Goal: Information Seeking & Learning: Learn about a topic

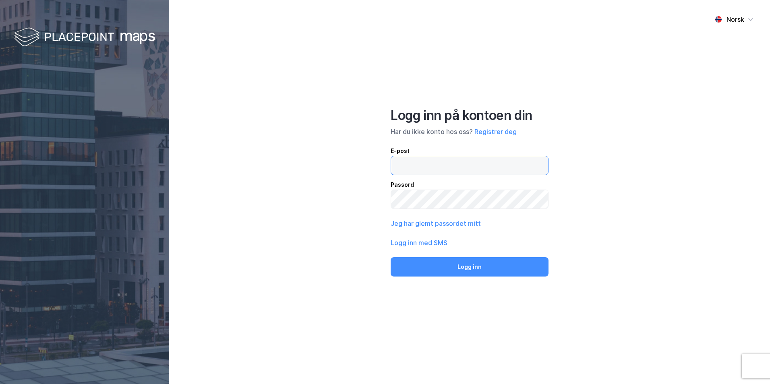
click at [495, 170] on input "email" at bounding box center [469, 165] width 157 height 19
click at [589, 182] on div "Norsk Logg inn på kontoen din Har du ikke konto hos oss? Registrer deg E-post P…" at bounding box center [469, 192] width 601 height 384
click at [486, 163] on input "email" at bounding box center [469, 165] width 157 height 19
type input "[PERSON_NAME][EMAIL_ADDRESS][DOMAIN_NAME]"
click at [391, 257] on button "Logg inn" at bounding box center [470, 266] width 158 height 19
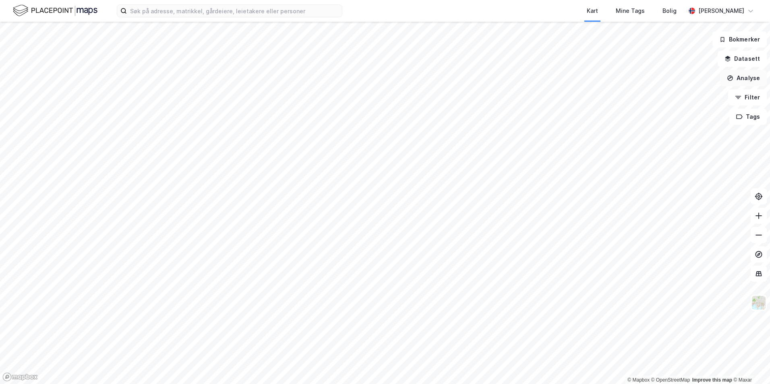
click at [742, 82] on button "Analyse" at bounding box center [743, 78] width 47 height 16
click at [667, 127] on div "Se demografi" at bounding box center [673, 128] width 70 height 7
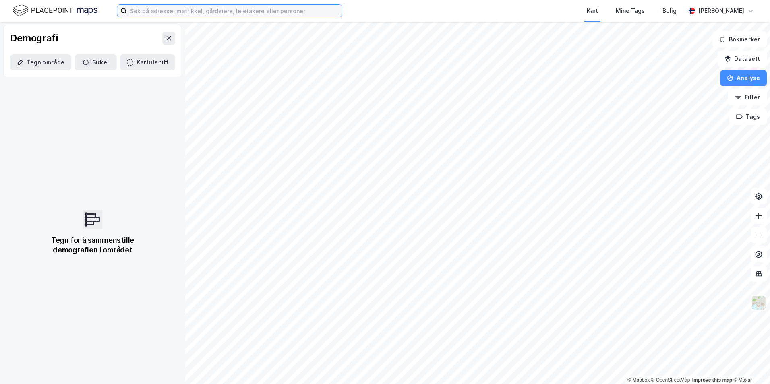
click at [191, 5] on input at bounding box center [234, 11] width 215 height 12
click at [188, 10] on input at bounding box center [234, 11] width 215 height 12
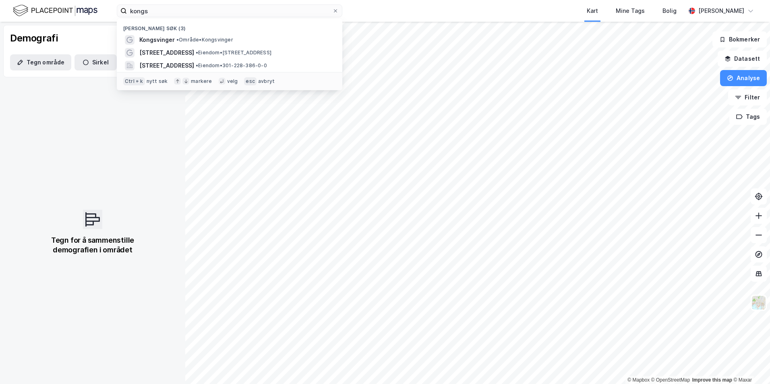
click at [185, 39] on span "• Område • [GEOGRAPHIC_DATA]" at bounding box center [204, 40] width 57 height 6
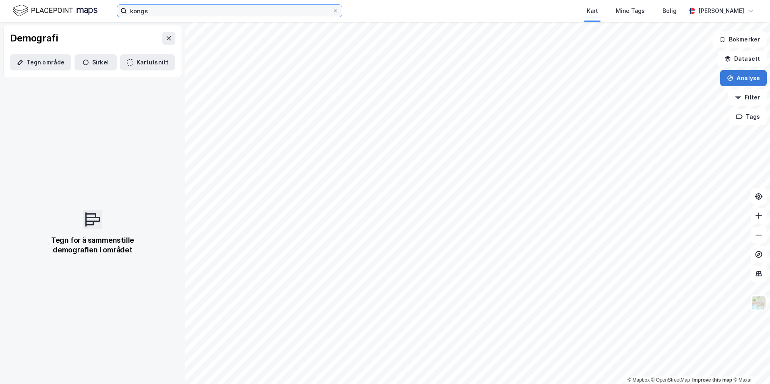
click at [172, 12] on input "kongs" at bounding box center [229, 11] width 205 height 12
click at [752, 73] on button "Analyse" at bounding box center [743, 78] width 47 height 16
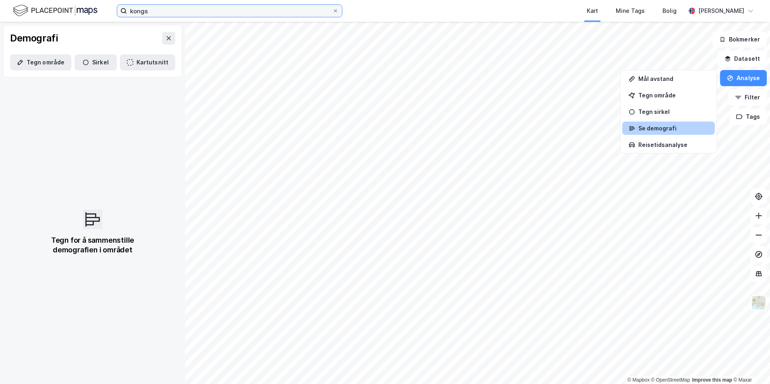
click at [146, 12] on input "kongs" at bounding box center [229, 11] width 205 height 12
click at [150, 13] on input "kongs" at bounding box center [229, 11] width 205 height 12
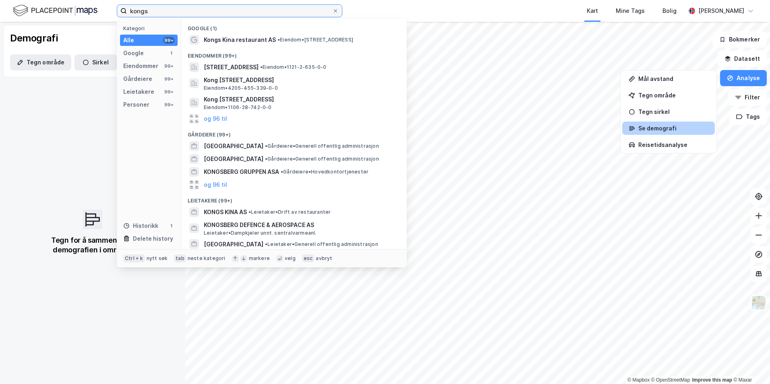
click at [222, 6] on input "kongs" at bounding box center [229, 11] width 205 height 12
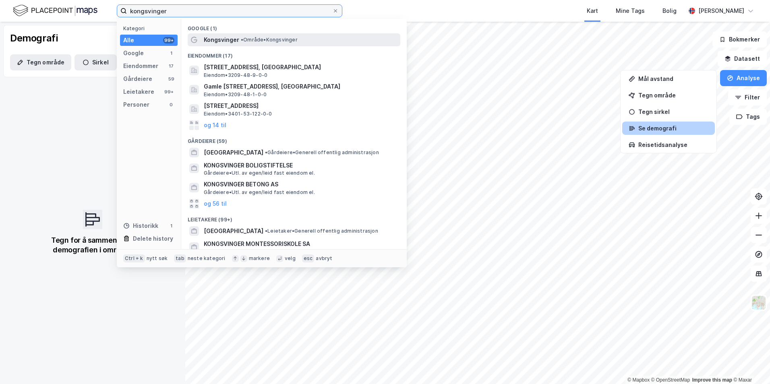
type input "kongsvinger"
click at [231, 43] on span "Kongsvinger" at bounding box center [221, 40] width 35 height 10
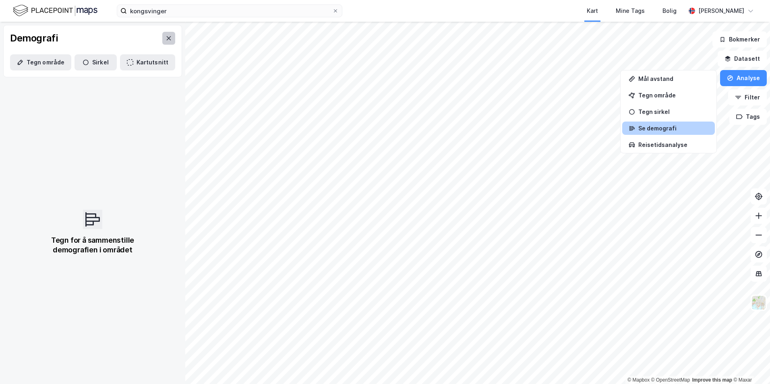
click at [164, 43] on button at bounding box center [168, 38] width 13 height 13
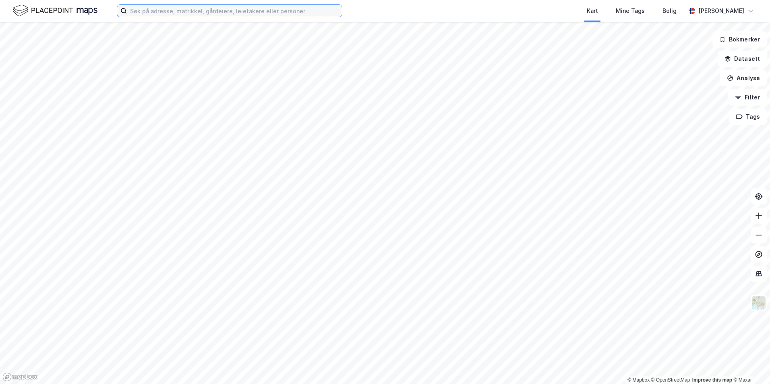
click at [226, 11] on input at bounding box center [234, 11] width 215 height 12
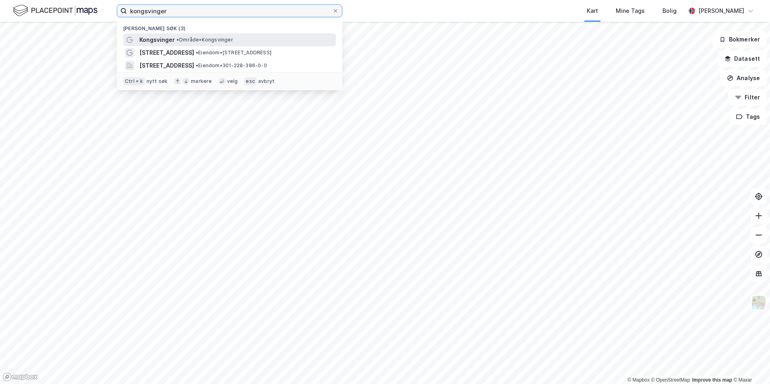
type input "kongsvinger"
click at [163, 41] on span "Kongsvinger" at bounding box center [156, 40] width 35 height 10
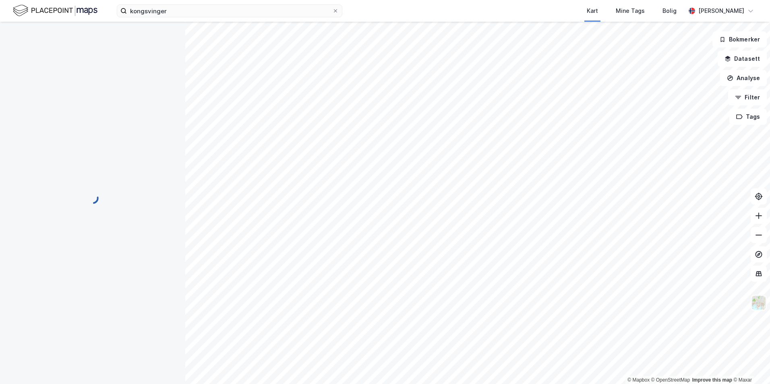
click at [762, 303] on img at bounding box center [758, 302] width 15 height 15
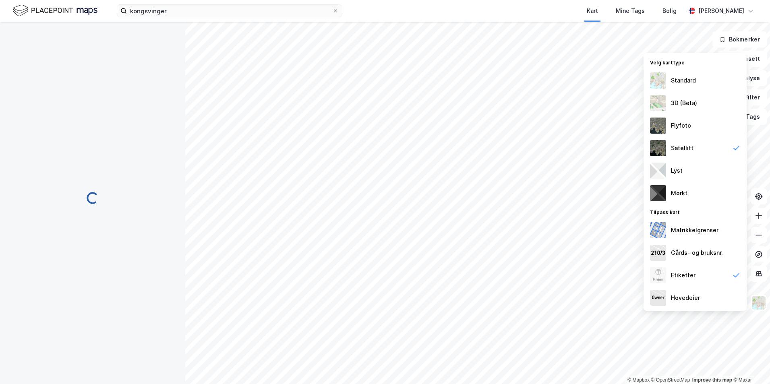
click at [685, 82] on div "Standard" at bounding box center [683, 81] width 25 height 10
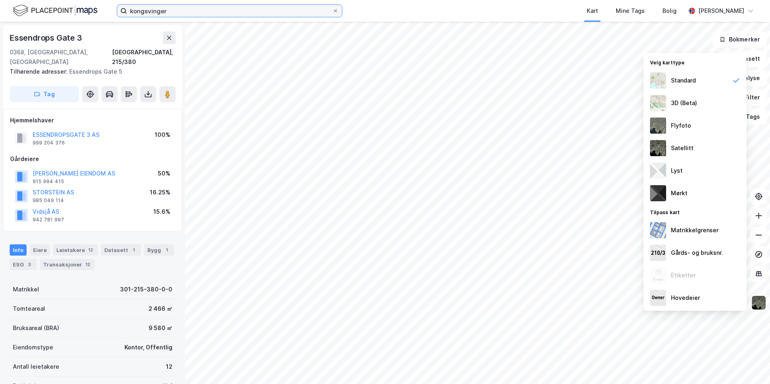
click at [175, 8] on input "kongsvinger" at bounding box center [229, 11] width 205 height 12
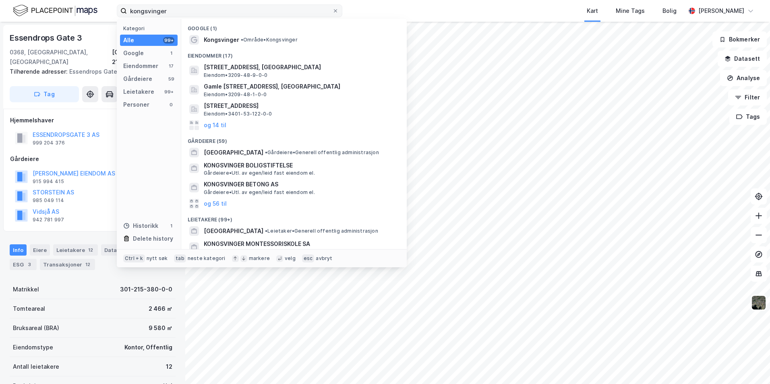
click at [122, 12] on icon at bounding box center [123, 11] width 6 height 6
click at [127, 12] on input "kongsvinger" at bounding box center [229, 11] width 205 height 12
click at [231, 40] on span "Kongsvinger" at bounding box center [221, 40] width 35 height 10
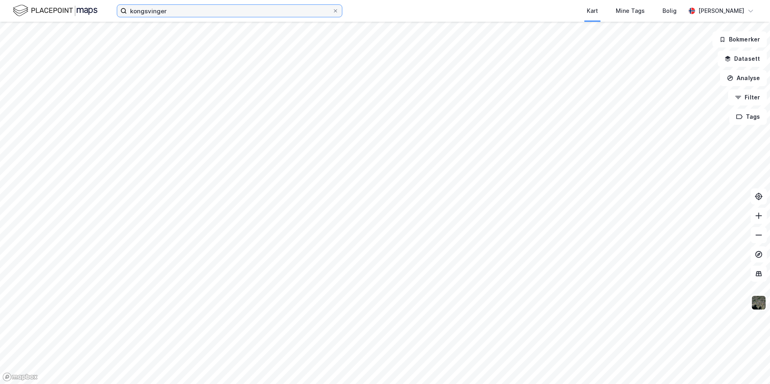
click at [207, 14] on input "kongsvinger" at bounding box center [229, 11] width 205 height 12
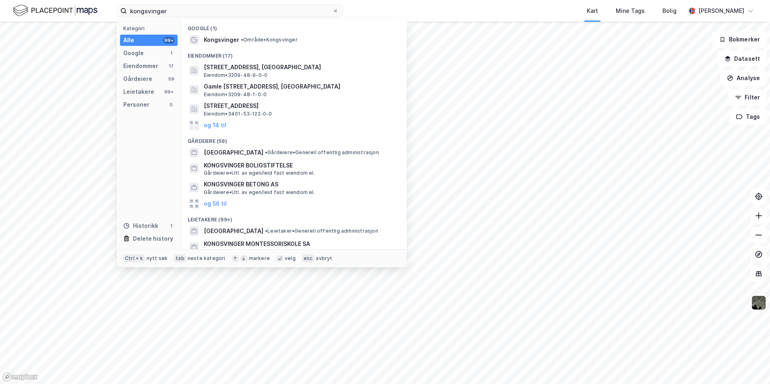
click at [420, 13] on div "Kart Mine Tags Bolig" at bounding box center [533, 11] width 304 height 22
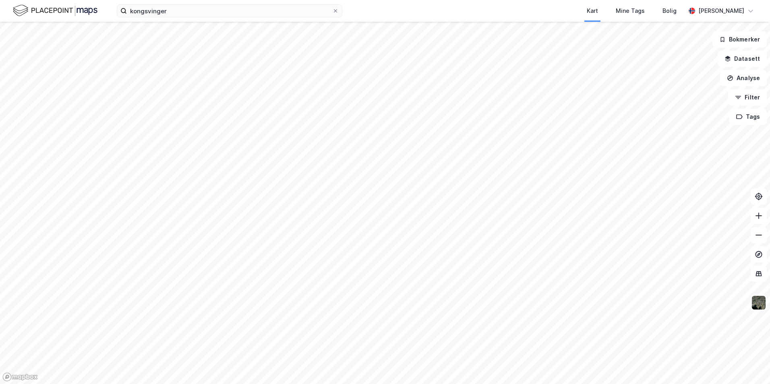
click at [386, 0] on html "kongsvinger Kart Mine Tags Bolig Theresa Jensen © Mapbox © OpenStreetMap Improv…" at bounding box center [385, 192] width 770 height 384
click at [755, 79] on button "Analyse" at bounding box center [743, 78] width 47 height 16
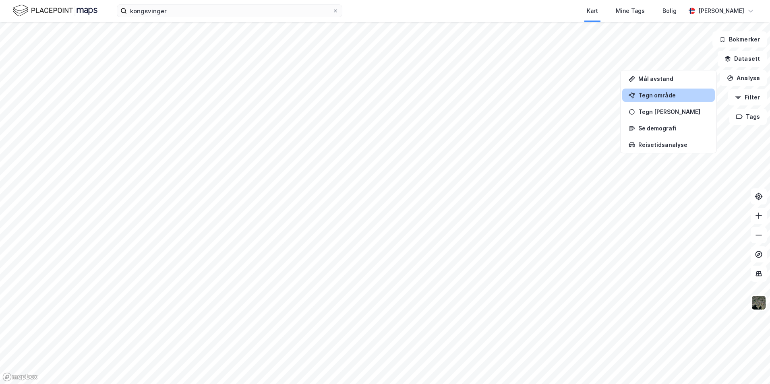
click at [654, 94] on div "Tegn område" at bounding box center [673, 95] width 70 height 7
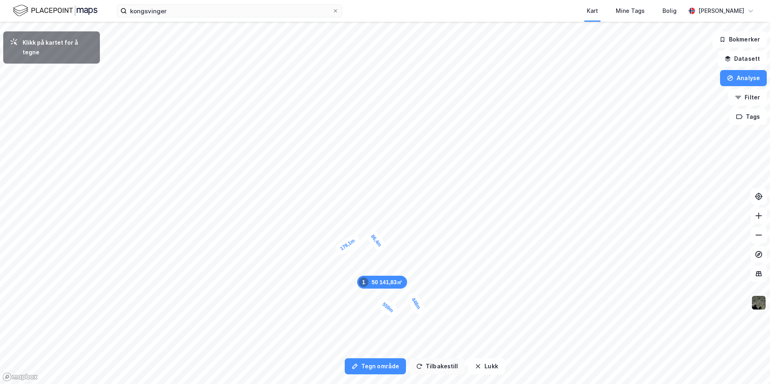
click at [442, 369] on button "Tilbakestill" at bounding box center [437, 366] width 56 height 16
click at [441, 369] on button "Tilbakestill" at bounding box center [437, 366] width 56 height 16
click at [441, 368] on button "Tilbakestill" at bounding box center [437, 366] width 56 height 16
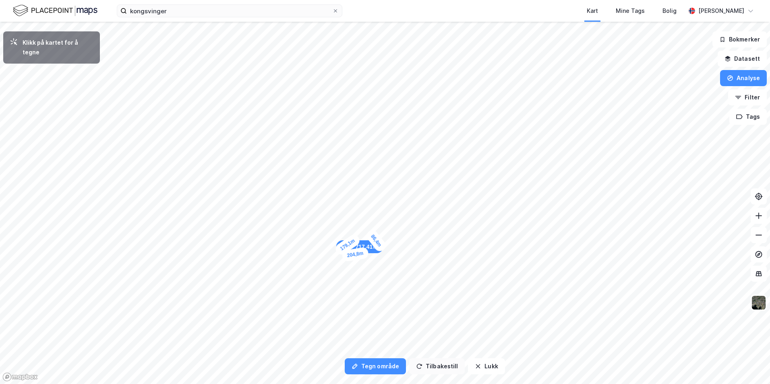
click at [441, 368] on button "Tilbakestill" at bounding box center [437, 366] width 56 height 16
click at [441, 367] on button "Tilbakestill" at bounding box center [437, 366] width 56 height 16
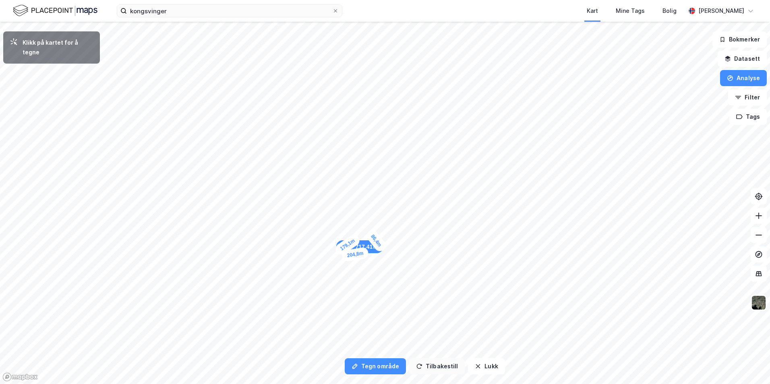
click at [441, 367] on button "Tilbakestill" at bounding box center [437, 366] width 56 height 16
click at [440, 367] on button "Tilbakestill" at bounding box center [437, 366] width 56 height 16
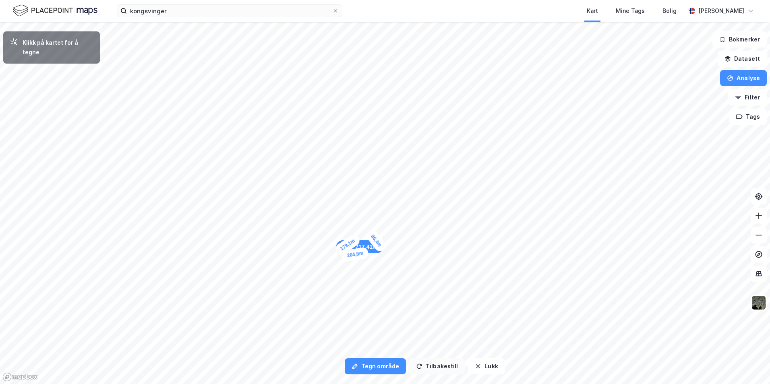
click at [440, 367] on button "Tilbakestill" at bounding box center [437, 366] width 56 height 16
click at [439, 367] on button "Tilbakestill" at bounding box center [437, 366] width 56 height 16
click at [443, 364] on button "Tilbakestill" at bounding box center [437, 366] width 56 height 16
click at [430, 367] on button "Tilbakestill" at bounding box center [437, 366] width 56 height 16
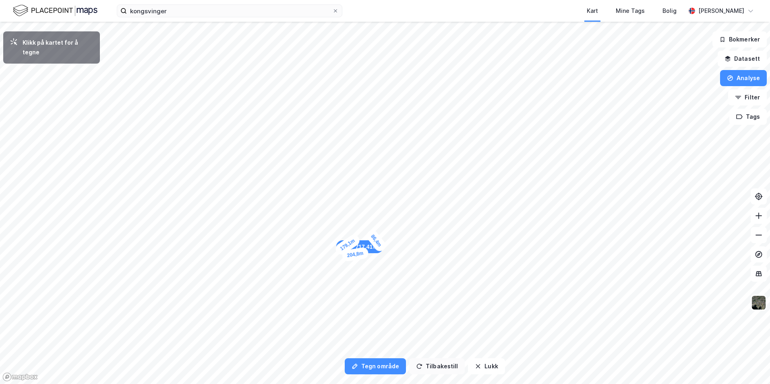
click at [430, 367] on button "Tilbakestill" at bounding box center [437, 366] width 56 height 16
click at [440, 364] on button "Tilbakestill" at bounding box center [437, 366] width 56 height 16
click at [72, 40] on div "Klikk på kartet for å tegne" at bounding box center [58, 47] width 71 height 19
click at [433, 367] on button "Tilbakestill" at bounding box center [437, 366] width 56 height 16
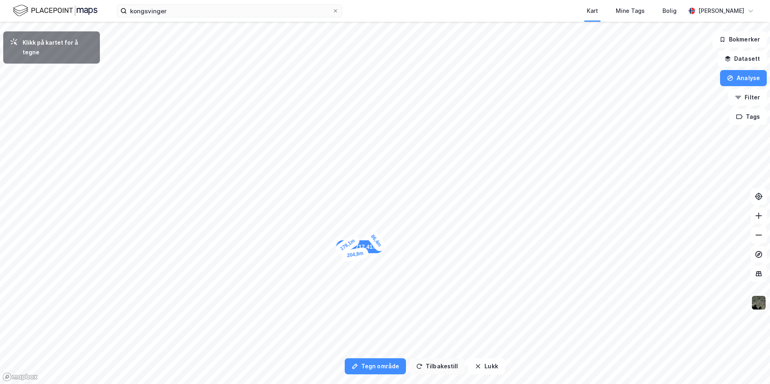
click at [433, 367] on button "Tilbakestill" at bounding box center [437, 366] width 56 height 16
click at [478, 363] on button "Lukk" at bounding box center [486, 366] width 37 height 16
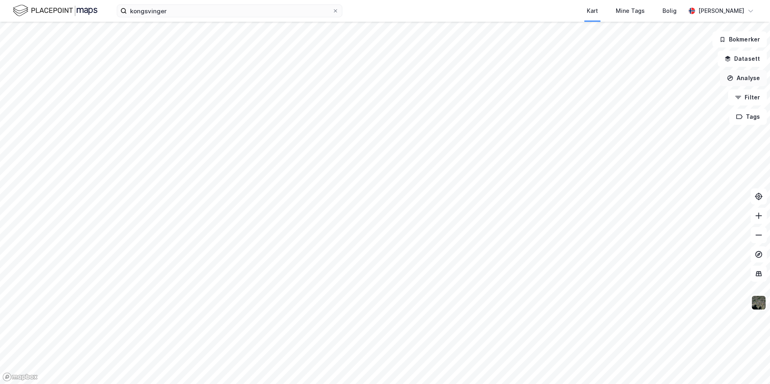
click at [741, 81] on button "Analyse" at bounding box center [743, 78] width 47 height 16
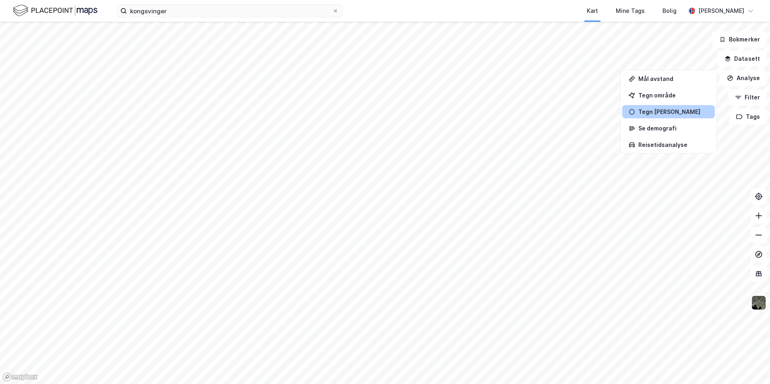
click at [665, 114] on div "Tegn sirkel" at bounding box center [673, 111] width 70 height 7
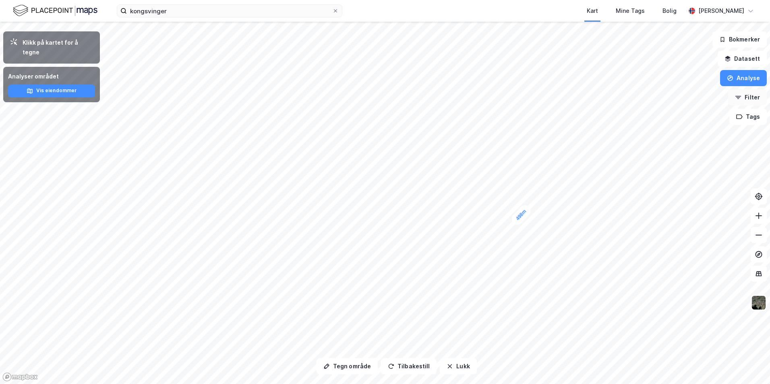
click at [744, 99] on button "Filter" at bounding box center [747, 97] width 39 height 16
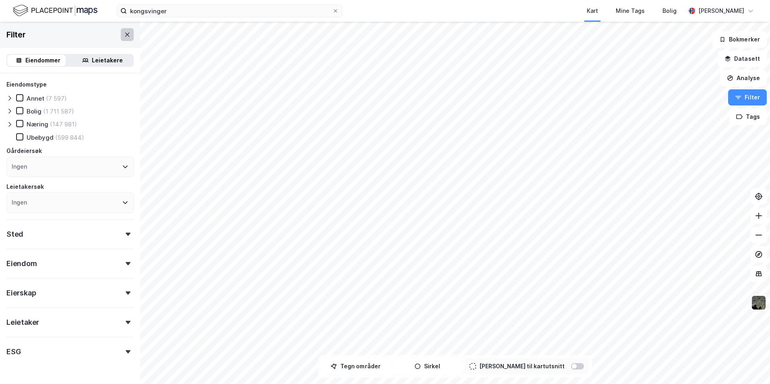
click at [125, 33] on icon at bounding box center [127, 34] width 4 height 4
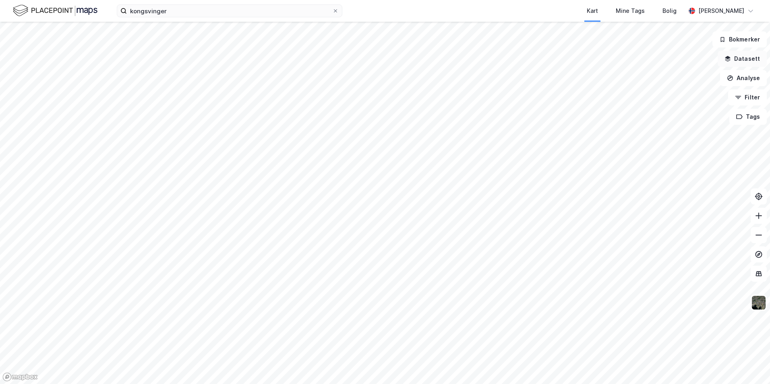
click at [749, 61] on button "Datasett" at bounding box center [742, 59] width 49 height 16
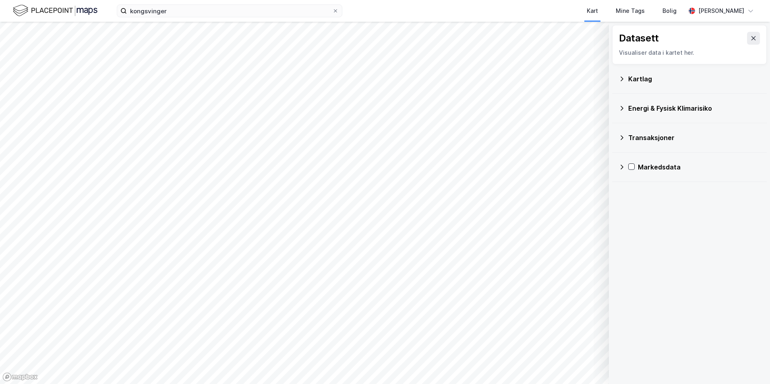
click at [750, 39] on icon at bounding box center [753, 38] width 6 height 6
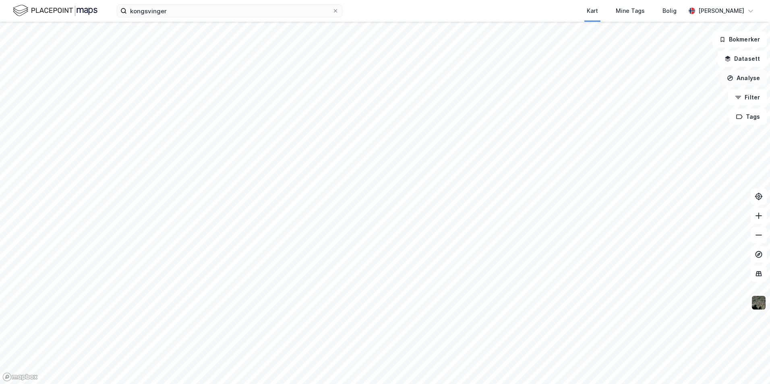
click at [742, 83] on button "Analyse" at bounding box center [743, 78] width 47 height 16
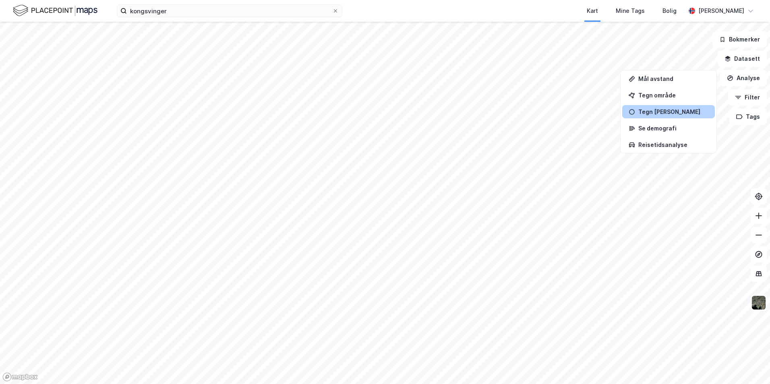
click at [683, 106] on div "Tegn sirkel" at bounding box center [668, 111] width 93 height 13
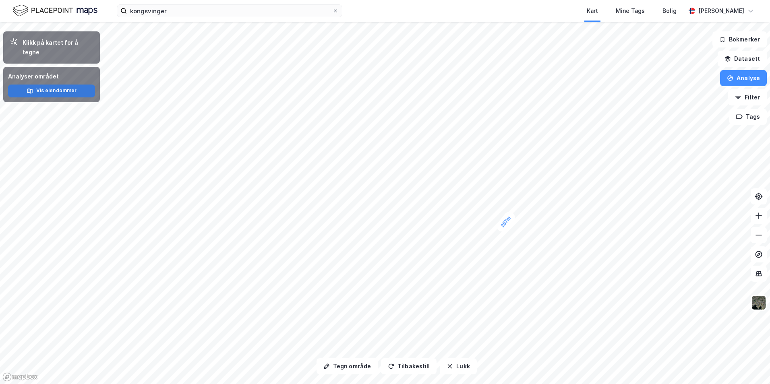
click at [61, 85] on button "Vis eiendommer" at bounding box center [51, 91] width 87 height 13
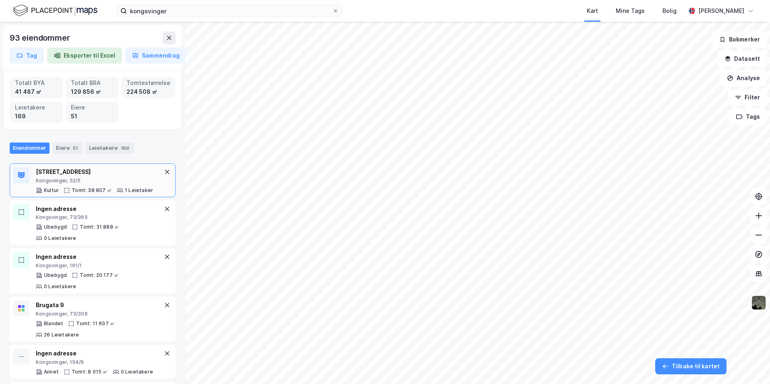
click at [93, 174] on div "Rådhusplassen 6" at bounding box center [94, 172] width 117 height 10
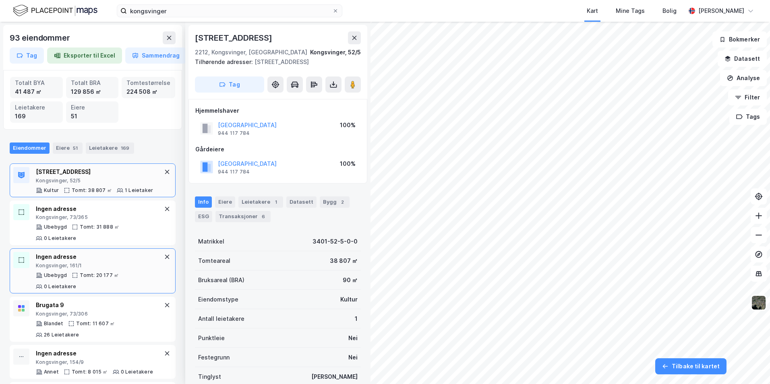
click at [62, 274] on div "Ubebygd" at bounding box center [55, 275] width 23 height 6
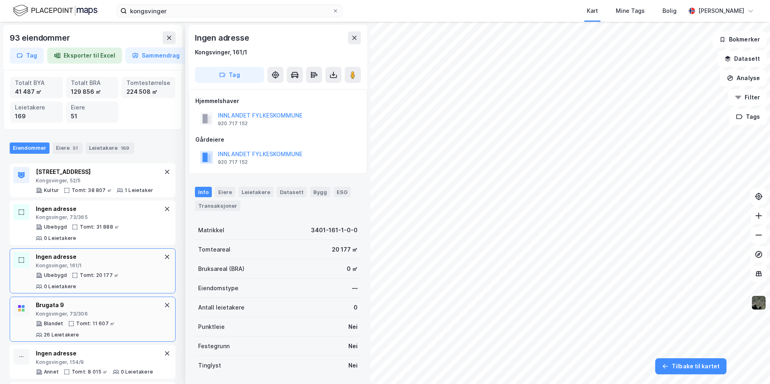
click at [73, 313] on div "Kongsvinger, 73/306" at bounding box center [99, 314] width 126 height 6
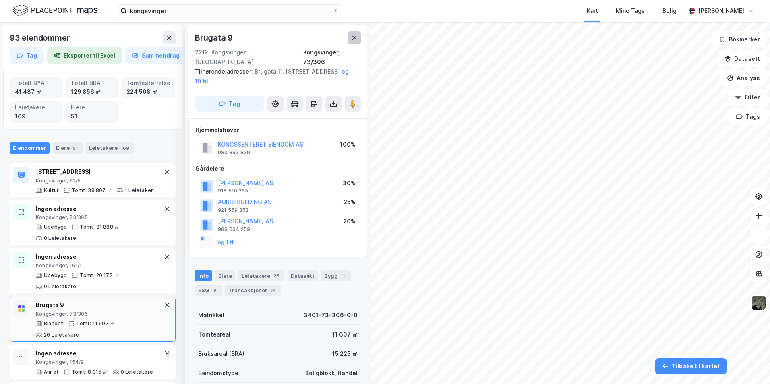
click at [356, 39] on icon at bounding box center [354, 38] width 4 height 4
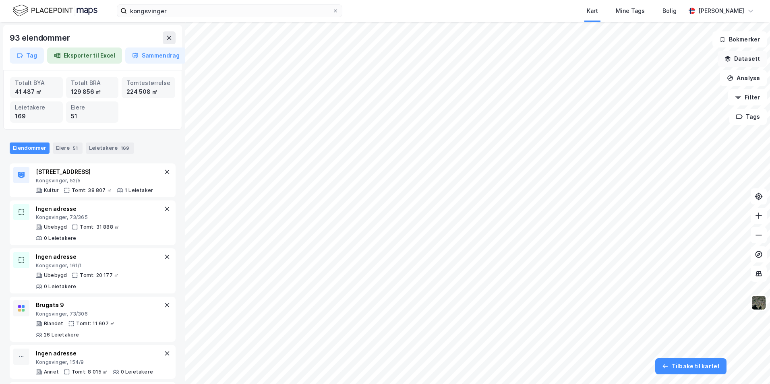
click at [742, 62] on button "Datasett" at bounding box center [742, 59] width 49 height 16
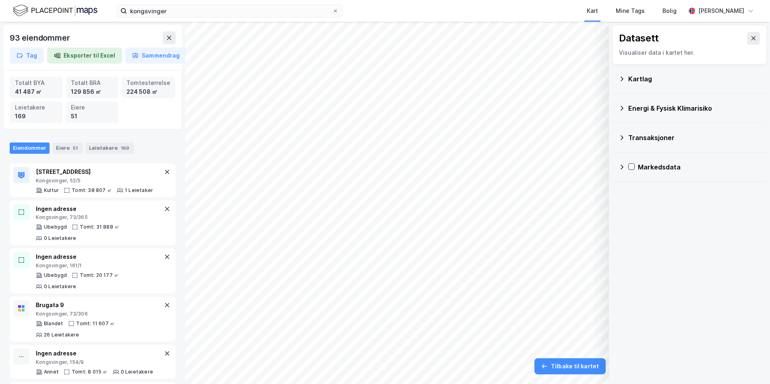
click at [621, 80] on icon at bounding box center [622, 79] width 6 height 6
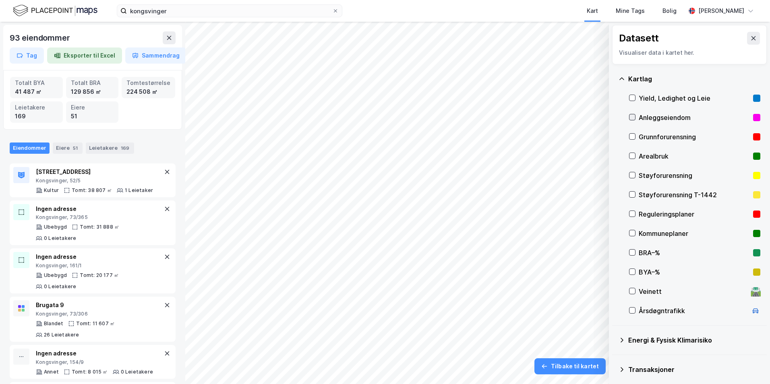
click at [632, 118] on icon at bounding box center [632, 117] width 4 height 3
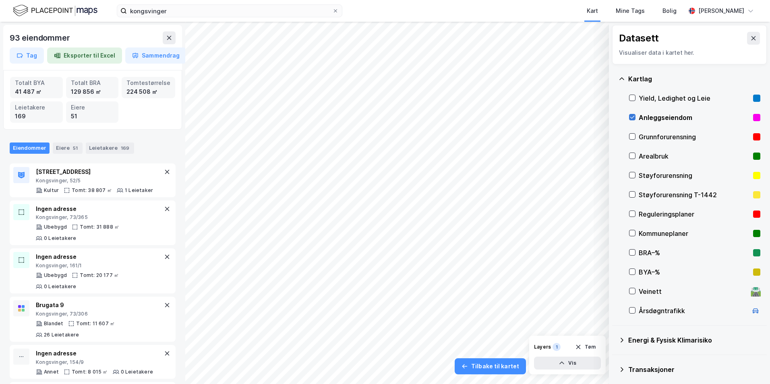
click at [632, 118] on icon at bounding box center [633, 117] width 6 height 6
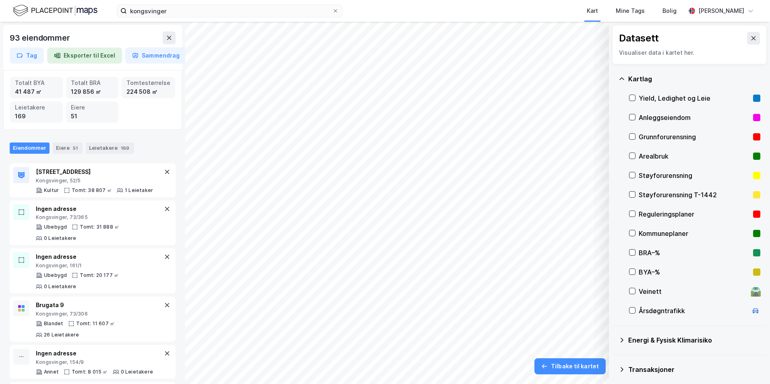
click at [751, 38] on button at bounding box center [753, 38] width 13 height 13
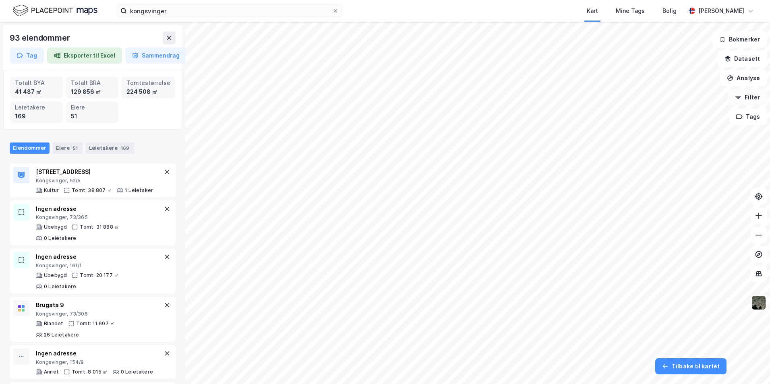
click at [751, 96] on button "Filter" at bounding box center [747, 97] width 39 height 16
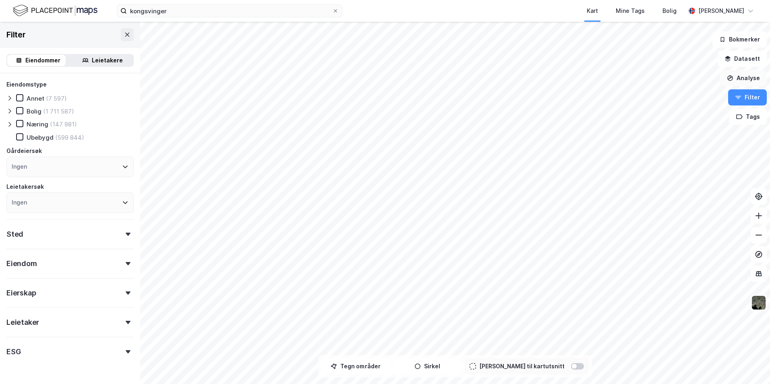
click at [752, 78] on button "Analyse" at bounding box center [743, 78] width 47 height 16
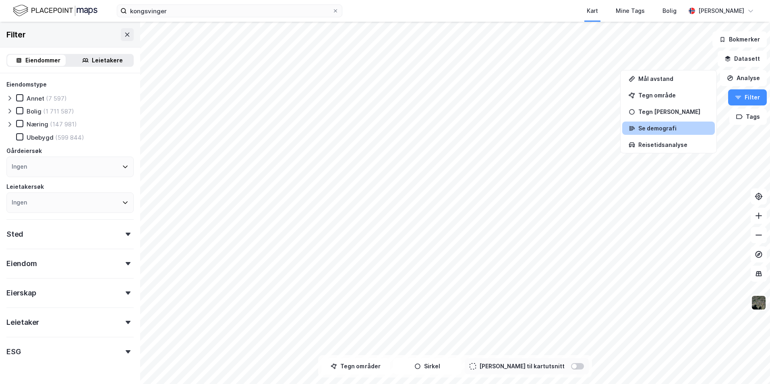
click at [657, 130] on div "Se demografi" at bounding box center [673, 128] width 70 height 7
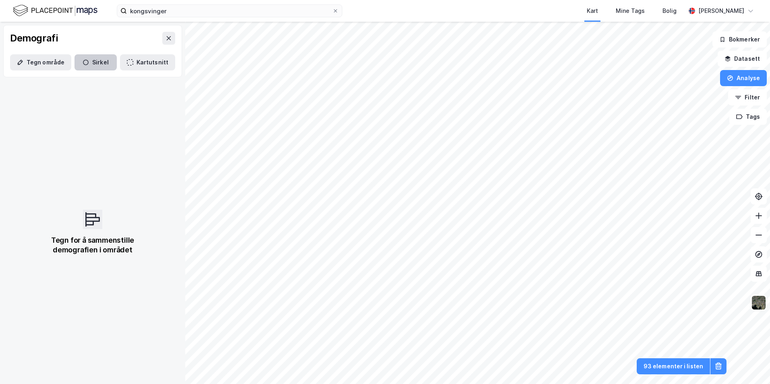
click at [87, 61] on button "Sirkel" at bounding box center [96, 62] width 42 height 16
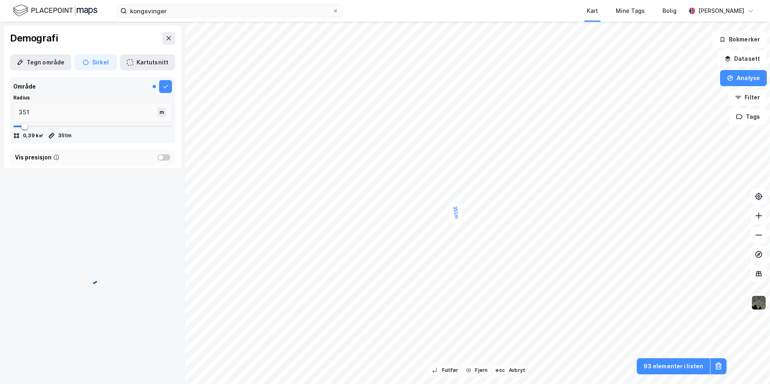
type input "351"
type input "634"
type input "550"
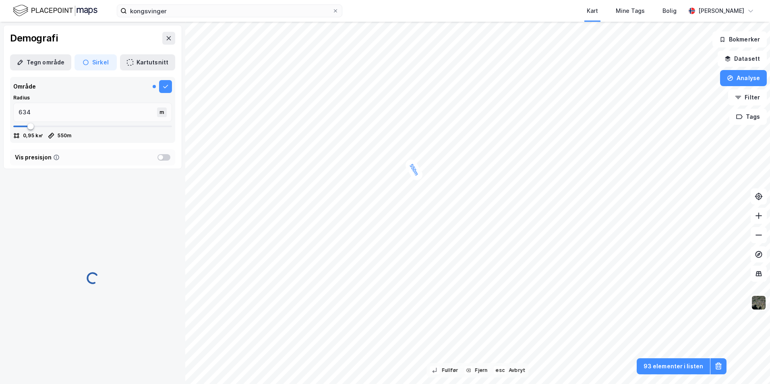
type input "550"
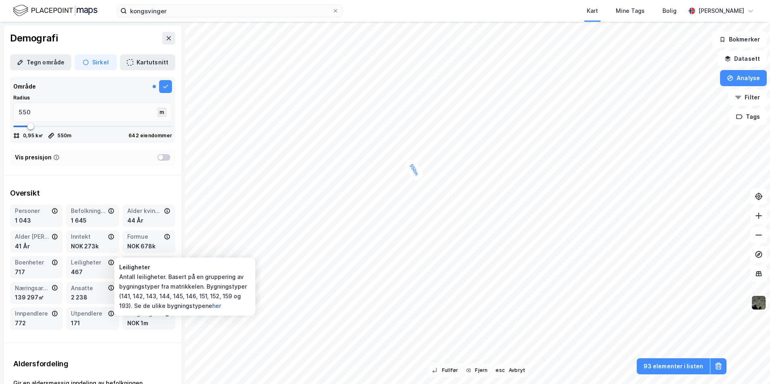
click at [0, 0] on button "her" at bounding box center [0, 0] width 0 height 0
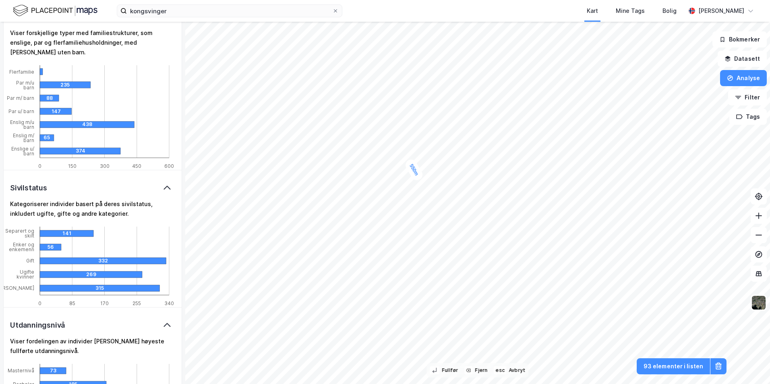
scroll to position [1003, 0]
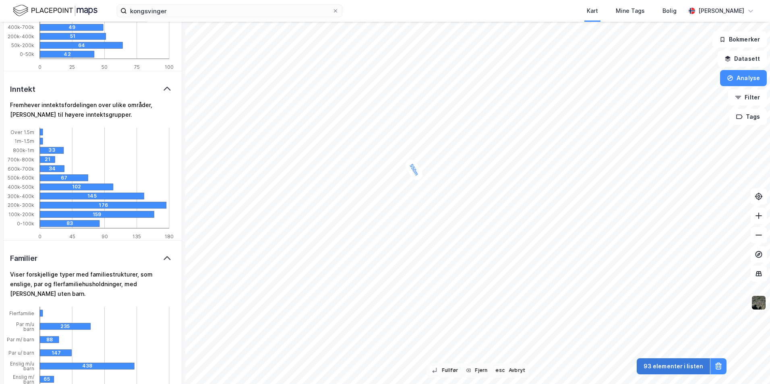
click at [671, 368] on button "93 elementer i listen" at bounding box center [673, 366] width 73 height 16
